Goal: Task Accomplishment & Management: Complete application form

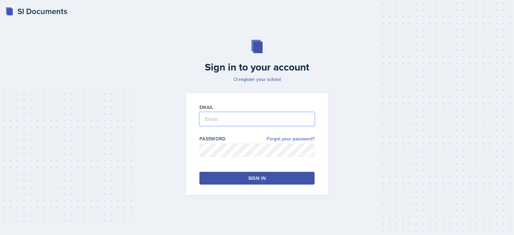
click at [242, 118] on input "email" at bounding box center [256, 119] width 115 height 14
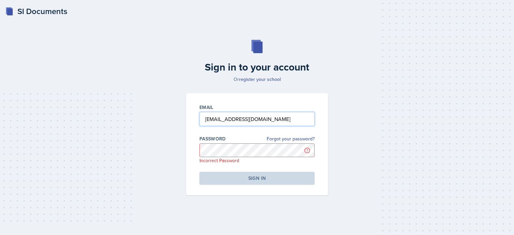
drag, startPoint x: 282, startPoint y: 119, endPoint x: 177, endPoint y: 123, distance: 105.2
click at [177, 123] on div "Sign in to your account Or register your school Email [EMAIL_ADDRESS][DOMAIN_NA…" at bounding box center [257, 117] width 493 height 199
type input "cafaison"
click at [219, 158] on p "Incorrect Password" at bounding box center [256, 160] width 115 height 7
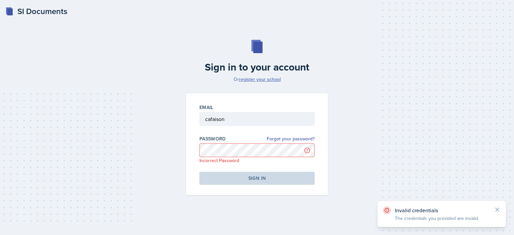
click at [265, 76] on link "register your school" at bounding box center [260, 79] width 42 height 7
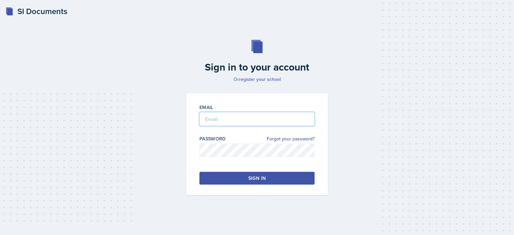
click at [255, 116] on input "email" at bounding box center [256, 119] width 115 height 14
type input "caroline_faison"
